Goal: Information Seeking & Learning: Learn about a topic

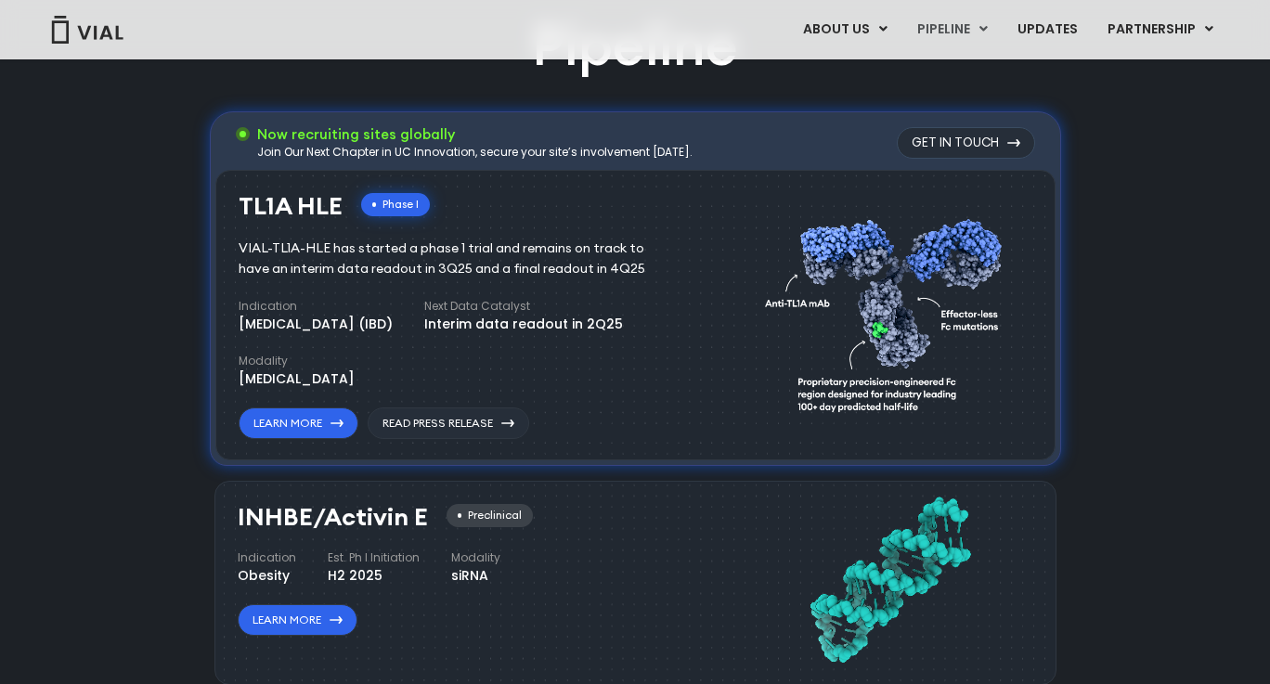
scroll to position [1227, 0]
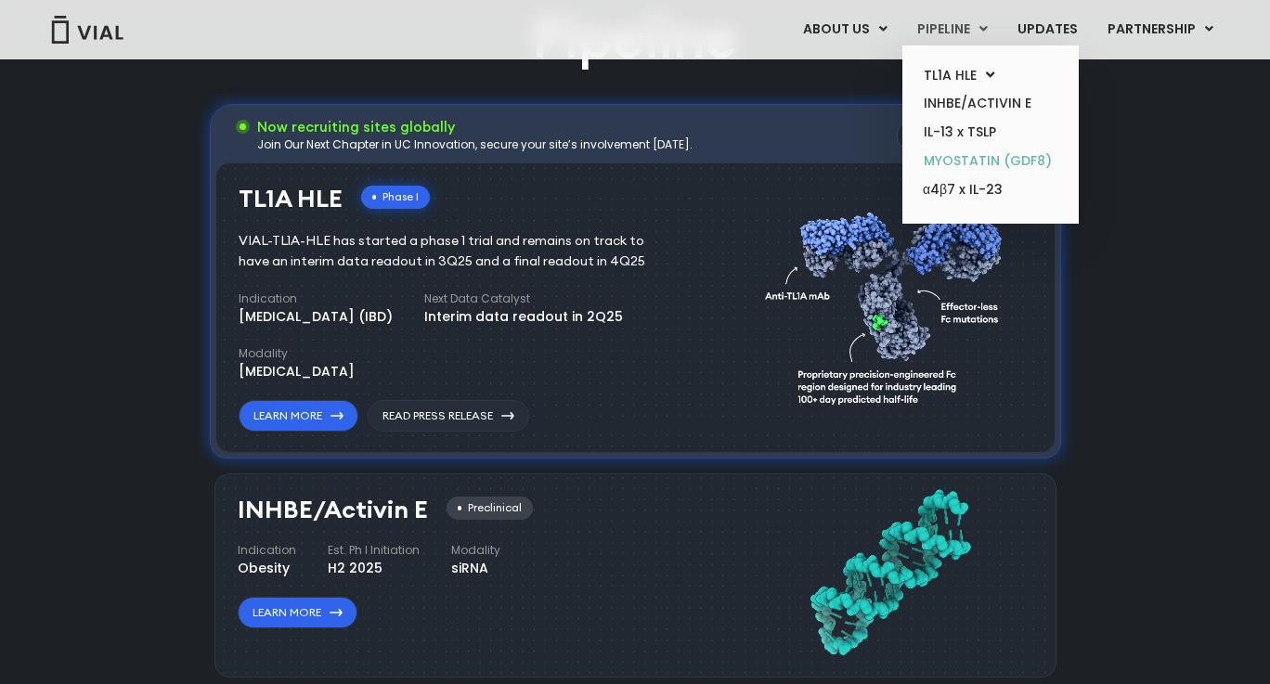
click at [966, 173] on link "MYOSTATIN (GDF8)" at bounding box center [990, 161] width 162 height 29
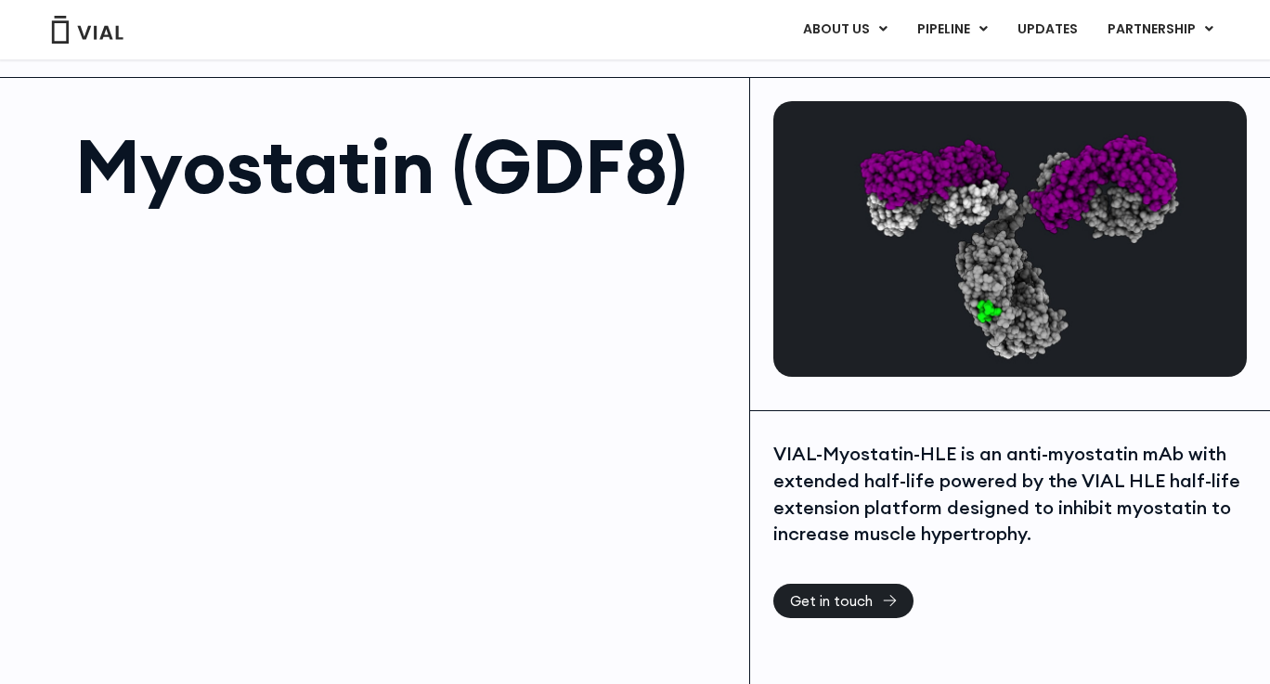
scroll to position [43, 0]
